Goal: Transaction & Acquisition: Purchase product/service

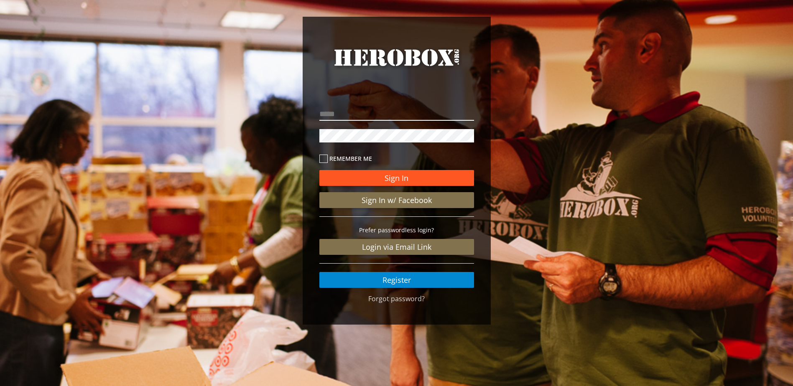
type input "**********"
click at [388, 177] on button "Sign In" at bounding box center [397, 178] width 155 height 16
click at [391, 176] on button "Sign In" at bounding box center [397, 178] width 155 height 16
click at [373, 180] on button "Sign In" at bounding box center [397, 178] width 155 height 16
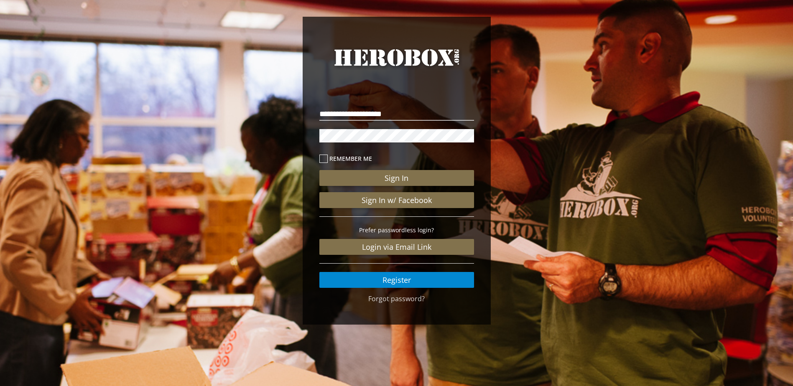
click at [538, 162] on div "**********" at bounding box center [396, 173] width 793 height 346
click at [294, 133] on div "**********" at bounding box center [396, 173] width 793 height 346
click at [320, 170] on button "Sign In" at bounding box center [397, 178] width 155 height 16
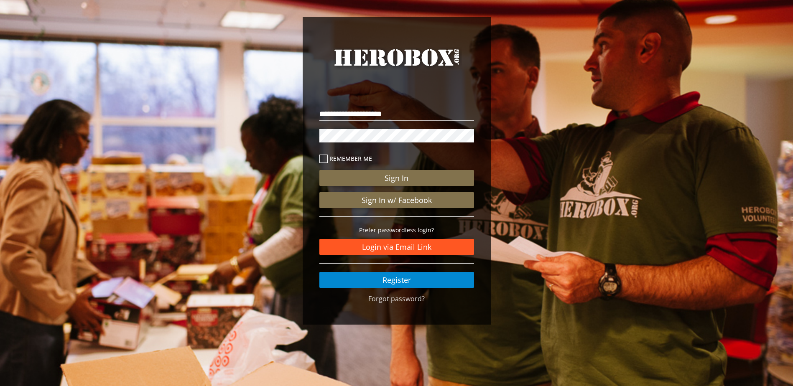
click at [395, 250] on link "Login via Email Link" at bounding box center [397, 247] width 155 height 16
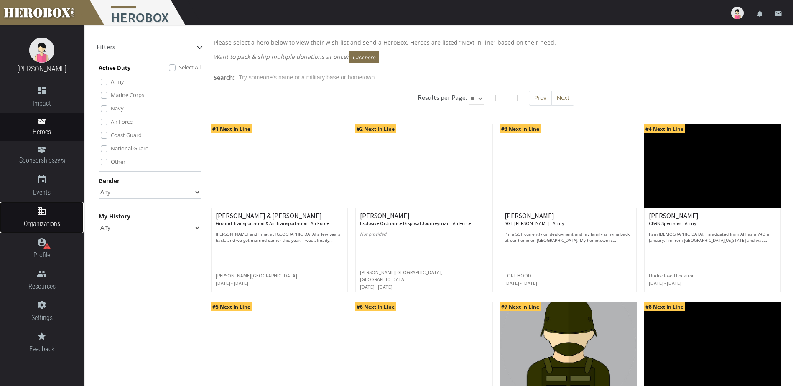
click at [46, 216] on link "domain Organizations" at bounding box center [42, 217] width 84 height 31
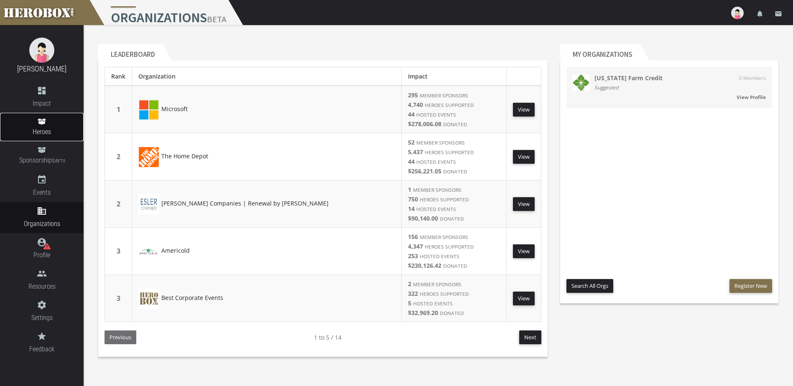
click at [38, 125] on link "Heroes" at bounding box center [42, 127] width 84 height 28
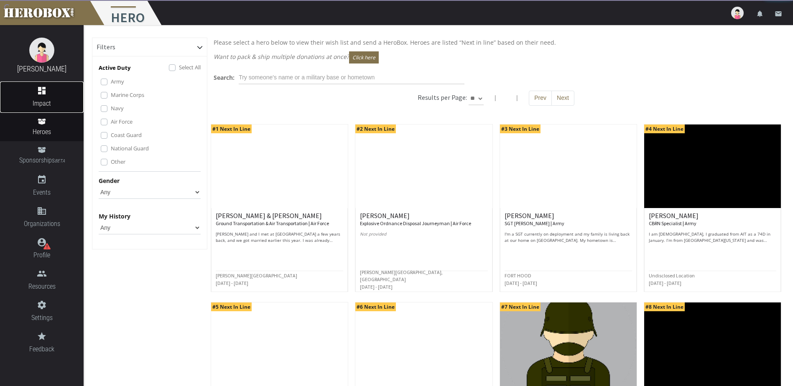
click at [40, 94] on icon "dashboard" at bounding box center [42, 91] width 84 height 10
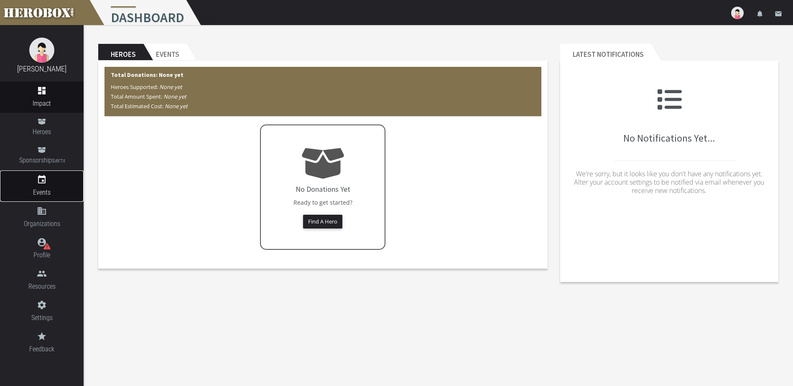
click at [38, 185] on link "event Events" at bounding box center [42, 186] width 84 height 31
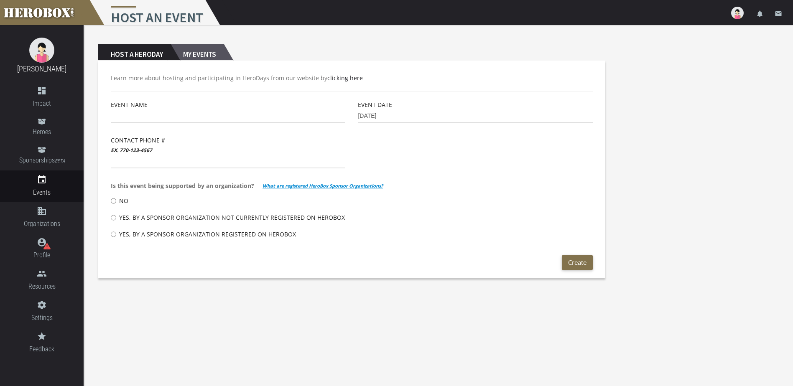
click at [204, 51] on h2 "My Events" at bounding box center [197, 52] width 53 height 17
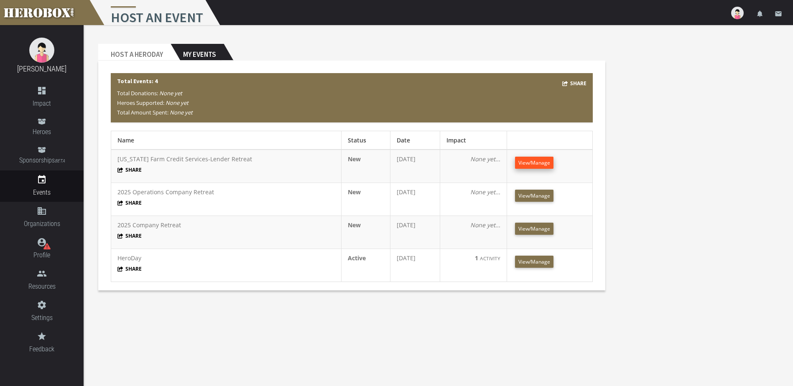
click at [527, 162] on span "View/Manage" at bounding box center [535, 162] width 32 height 7
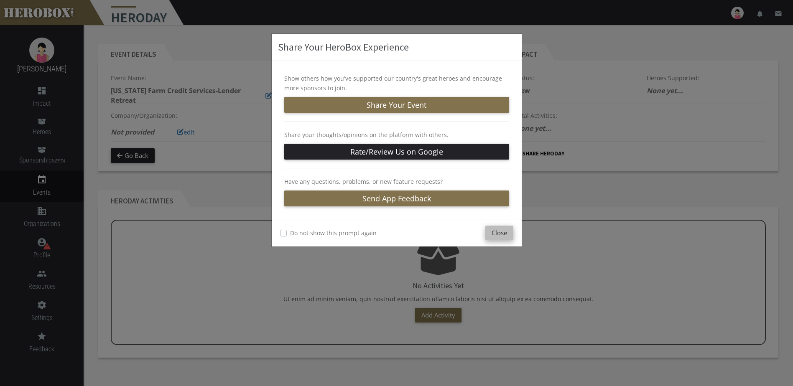
click at [499, 233] on button "Close" at bounding box center [500, 233] width 28 height 15
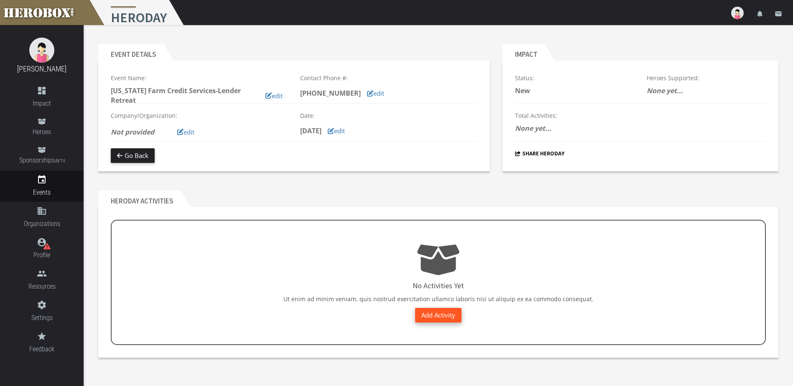
click at [444, 317] on link "Add Activity" at bounding box center [438, 315] width 46 height 15
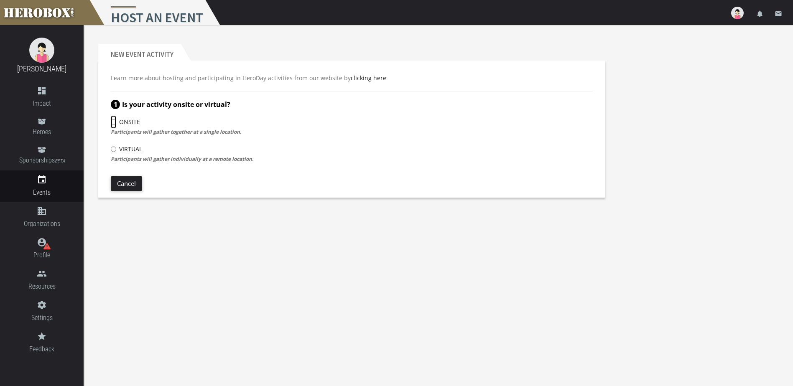
click at [113, 120] on input "Onsite" at bounding box center [113, 121] width 5 height 13
radio input "****"
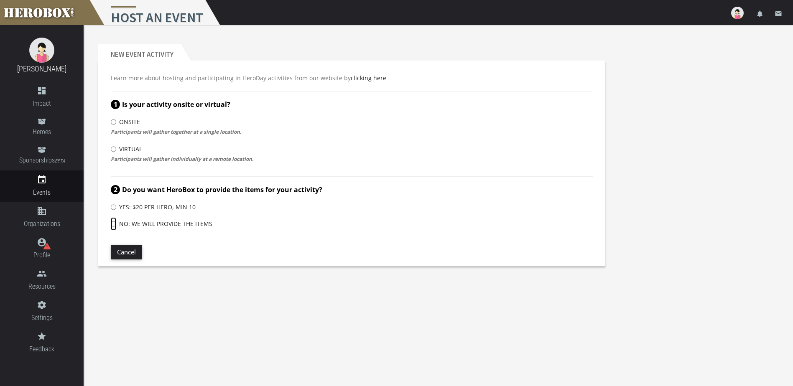
click at [114, 225] on input "No: We will provide the items" at bounding box center [113, 223] width 5 height 13
radio input "****"
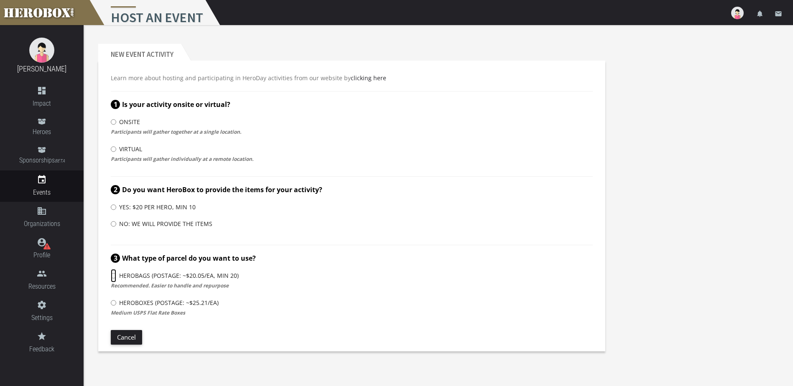
click at [113, 275] on input "HeroBags (Postage: ~$20.05/ea, min 20)" at bounding box center [113, 275] width 5 height 13
radio input "****"
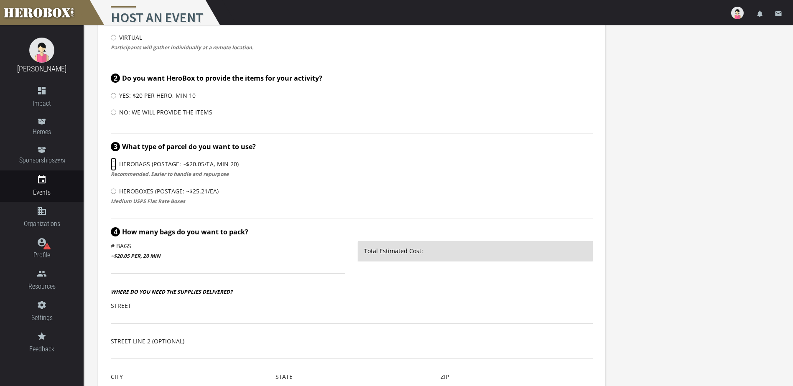
scroll to position [199, 0]
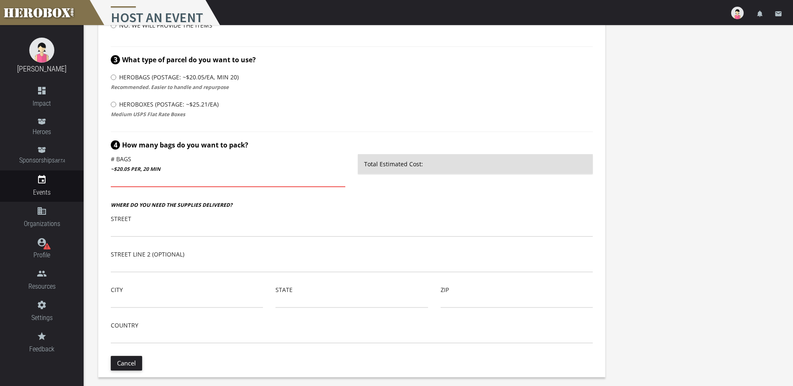
click at [220, 180] on input "number" at bounding box center [228, 180] width 235 height 13
type input "50"
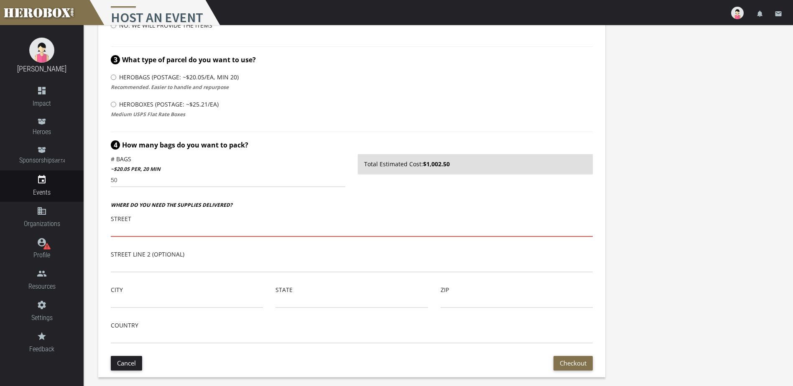
click at [174, 233] on input "text" at bounding box center [352, 230] width 482 height 13
type input "[STREET_ADDRESS]"
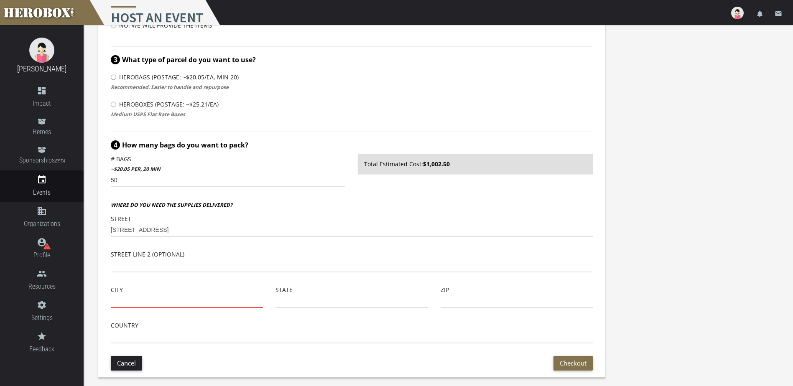
click at [157, 305] on input "text" at bounding box center [187, 301] width 152 height 13
type input "[GEOGRAPHIC_DATA]"
type input "75840"
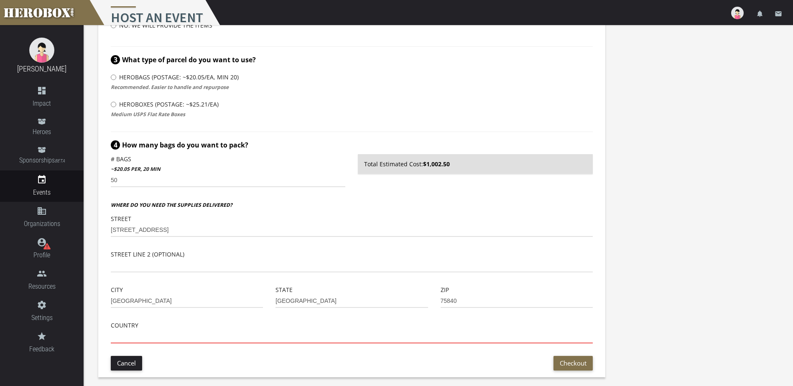
click at [166, 337] on input "text" at bounding box center [352, 336] width 482 height 13
type input "[GEOGRAPHIC_DATA]"
click at [634, 327] on div "New Event Activity Learn more about hosting and participating in HeroDay activi…" at bounding box center [439, 104] width 710 height 557
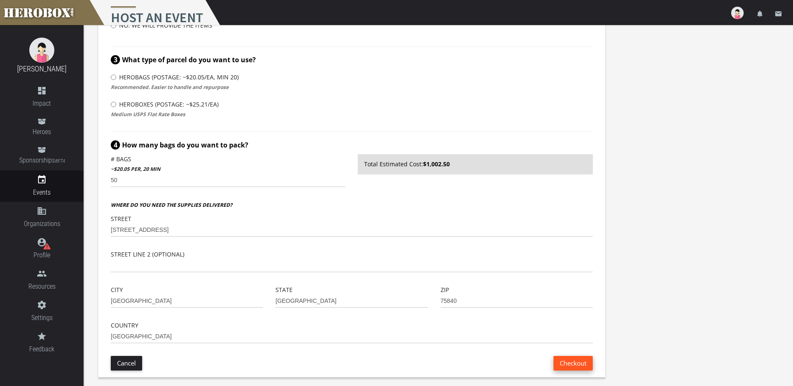
click at [577, 365] on button "Checkout" at bounding box center [573, 363] width 39 height 15
